Goal: Task Accomplishment & Management: Use online tool/utility

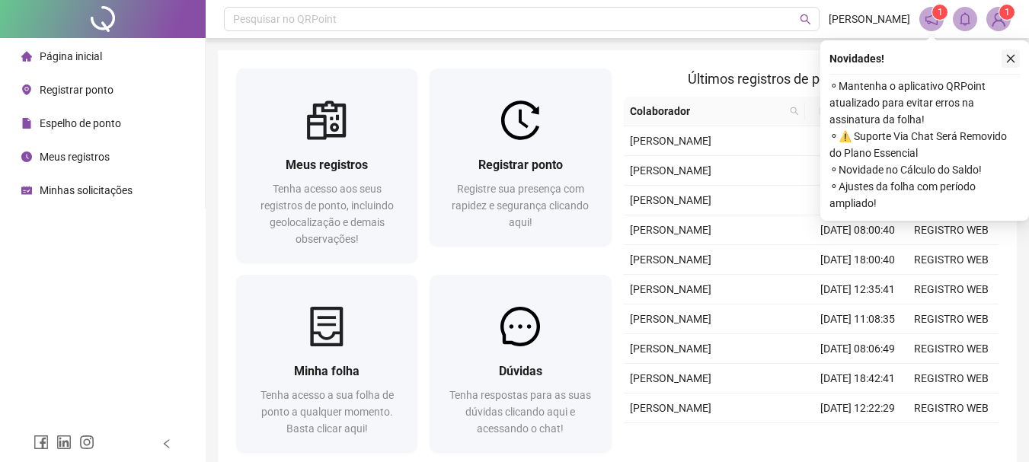
click at [1016, 59] on button "button" at bounding box center [1010, 58] width 18 height 18
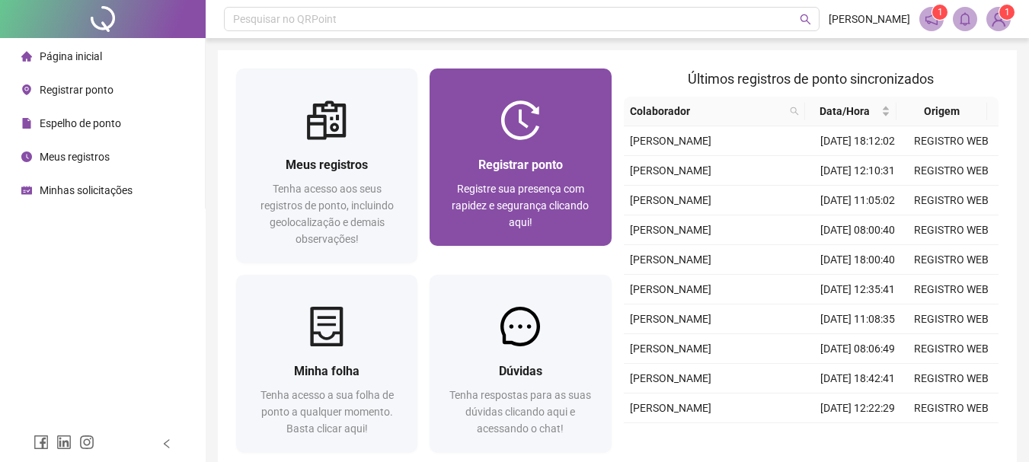
click at [550, 152] on div "Registrar ponto Registre sua presença com rapidez e segurança clicando aqui!" at bounding box center [519, 193] width 181 height 106
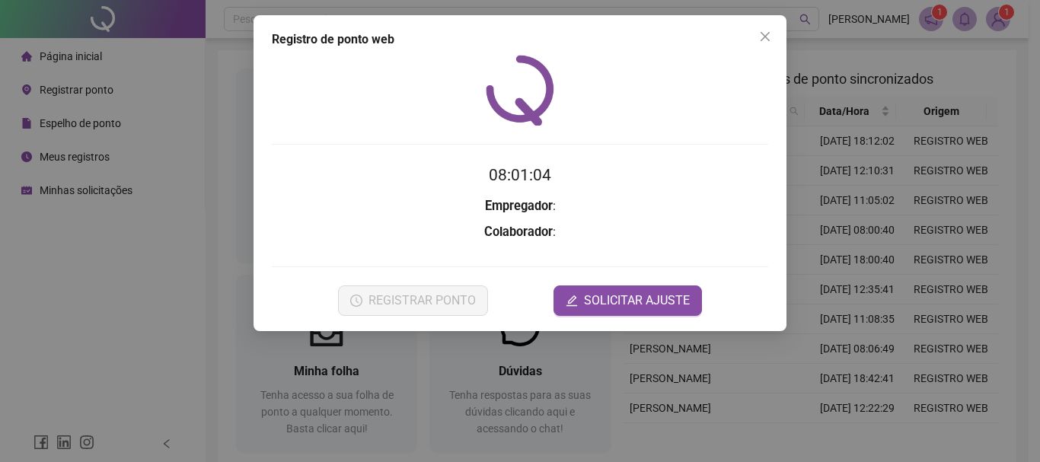
click at [506, 308] on div "REGISTRAR PONTO SOLICITAR AJUSTE" at bounding box center [520, 301] width 496 height 30
click at [762, 34] on icon "close" at bounding box center [765, 36] width 9 height 9
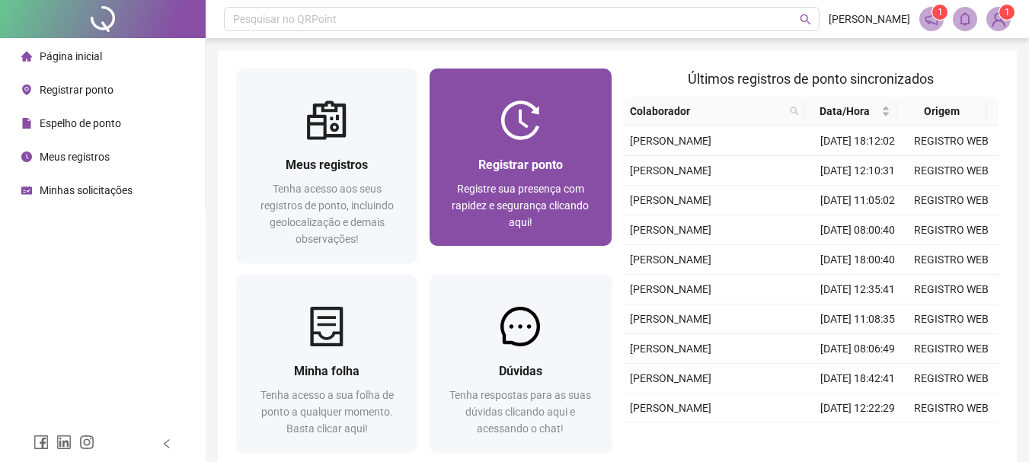
click at [551, 160] on span "Registrar ponto" at bounding box center [520, 165] width 85 height 14
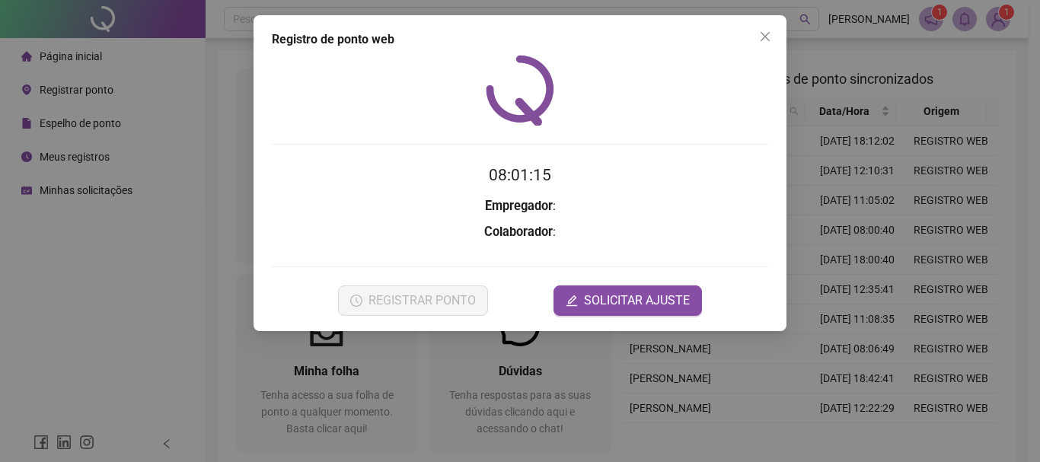
click at [570, 91] on div at bounding box center [520, 90] width 496 height 71
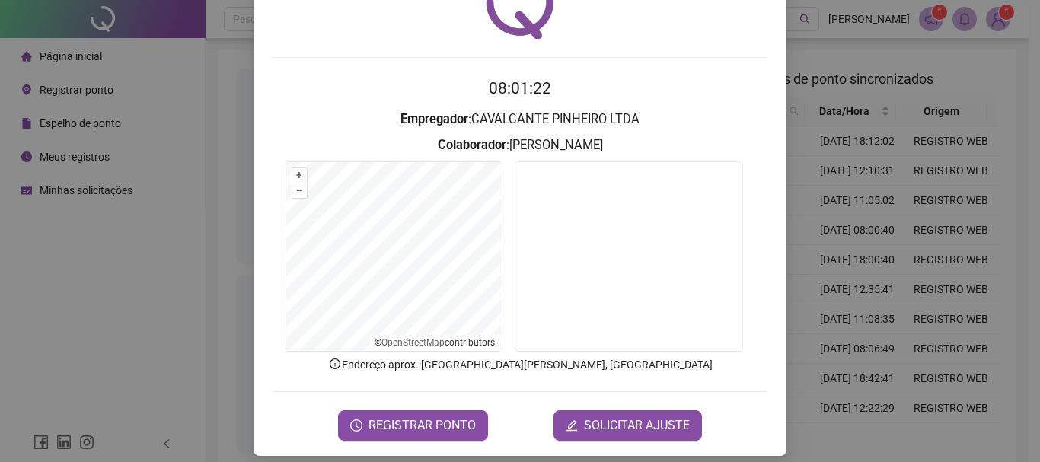
scroll to position [99, 0]
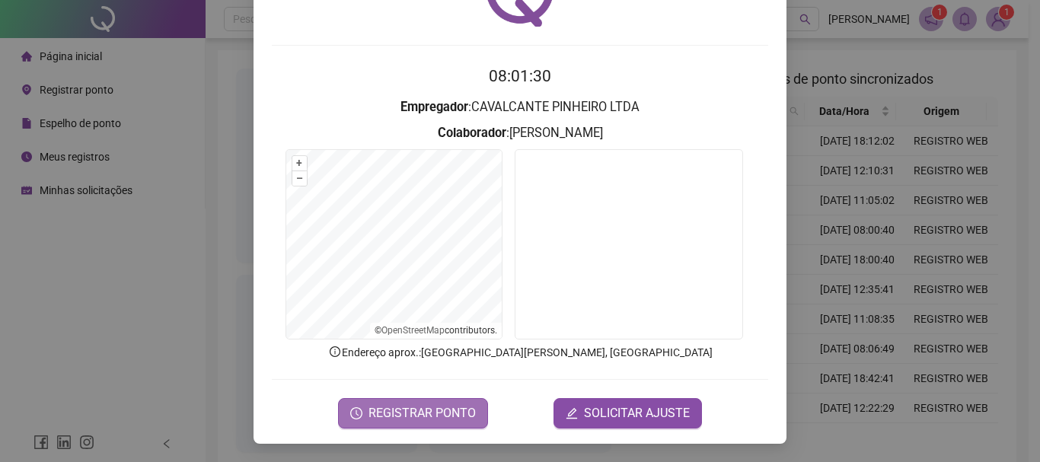
click at [426, 406] on span "REGISTRAR PONTO" at bounding box center [422, 413] width 107 height 18
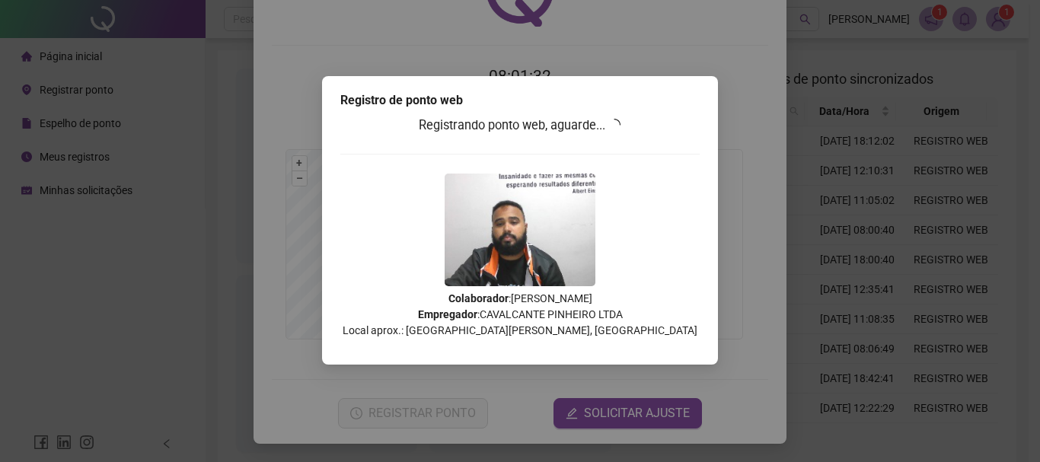
click at [662, 59] on div "Registro de ponto web Registrando ponto web, aguarde... Colaborador : [PERSON_N…" at bounding box center [520, 231] width 1040 height 462
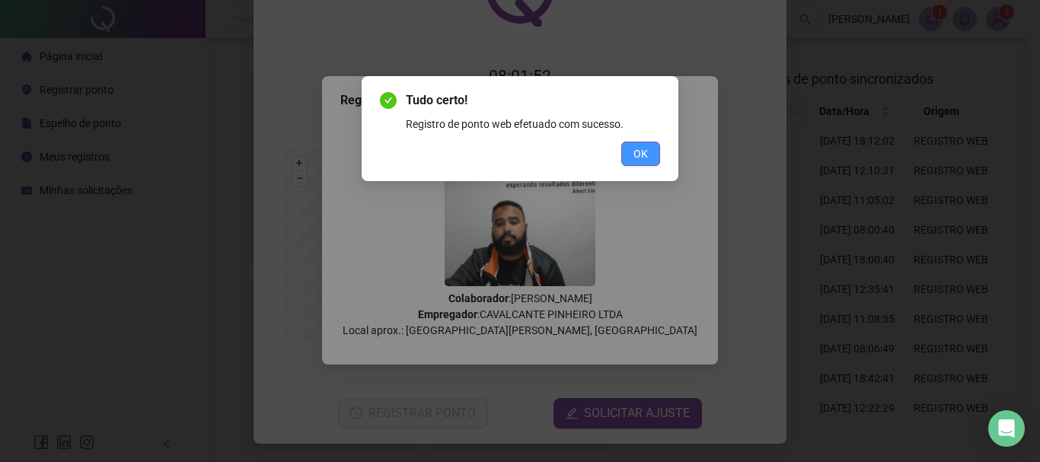
click at [651, 155] on button "OK" at bounding box center [640, 154] width 39 height 24
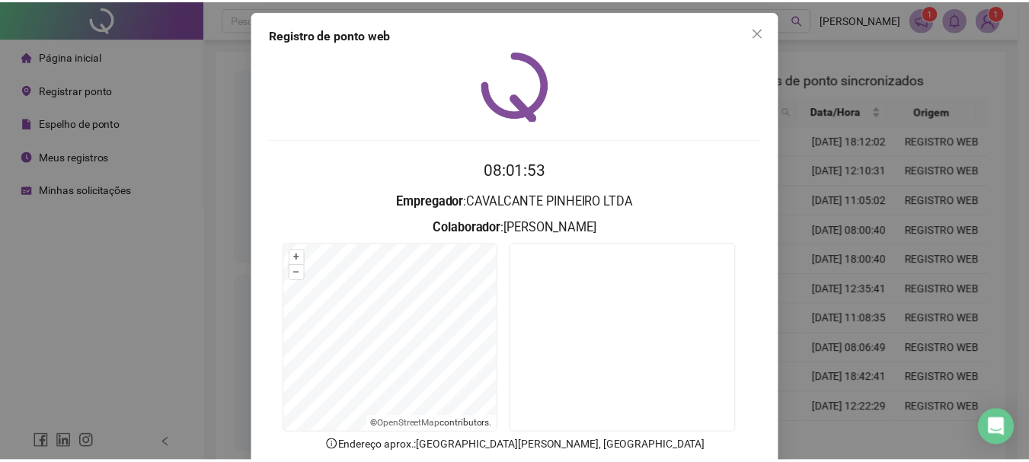
scroll to position [0, 0]
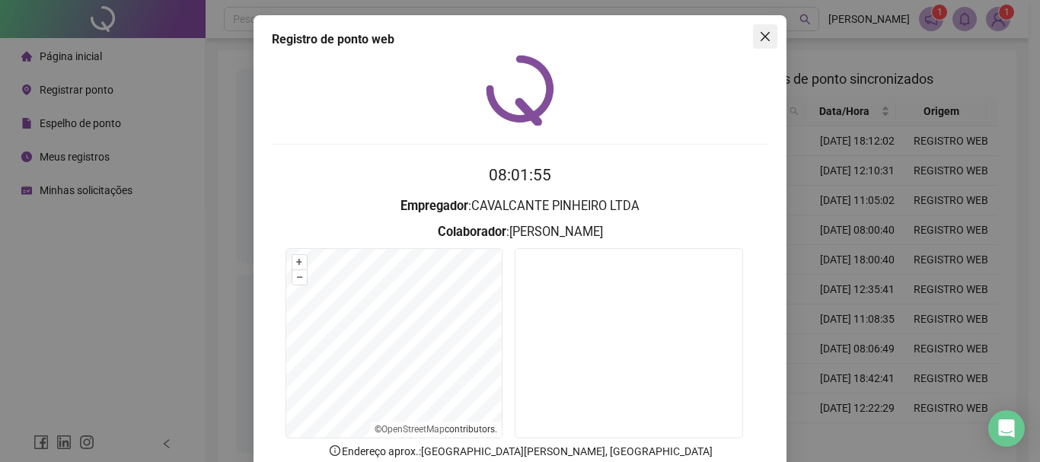
click at [755, 46] on button "Close" at bounding box center [765, 36] width 24 height 24
